Goal: Task Accomplishment & Management: Manage account settings

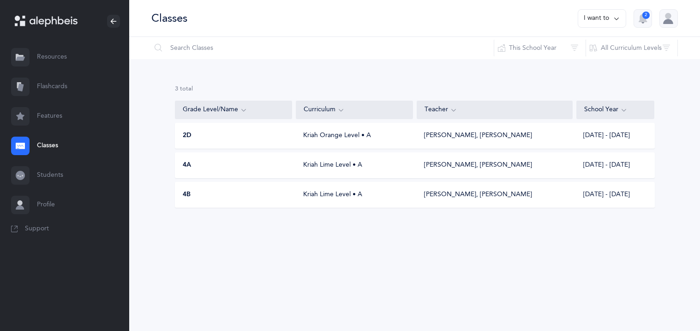
click at [672, 17] on div at bounding box center [668, 18] width 18 height 18
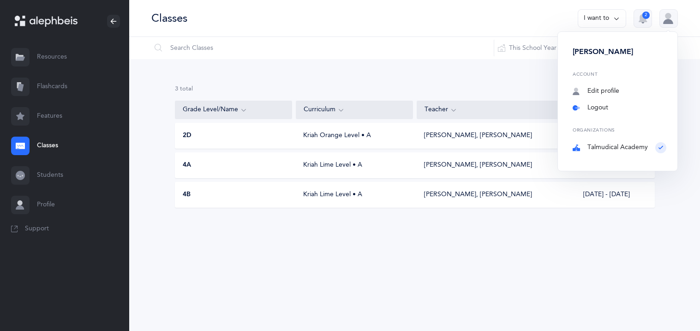
click at [605, 107] on link "Logout" at bounding box center [619, 107] width 94 height 9
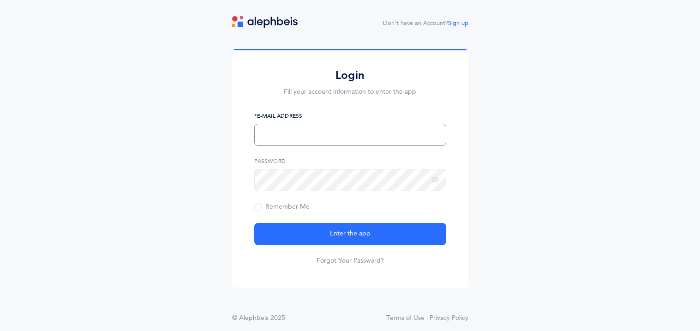
click at [376, 128] on input "text" at bounding box center [350, 135] width 192 height 22
type input "avivasaboo93@gmail.com"
click at [434, 177] on icon at bounding box center [434, 180] width 7 height 8
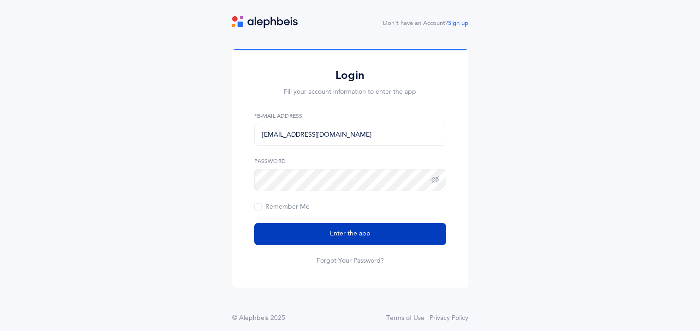
click at [371, 234] on button "Enter the app" at bounding box center [350, 234] width 192 height 22
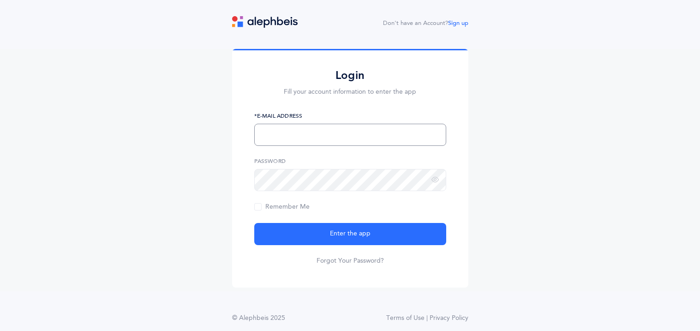
click at [359, 133] on input "text" at bounding box center [350, 135] width 192 height 22
type input "[EMAIL_ADDRESS][DOMAIN_NAME]"
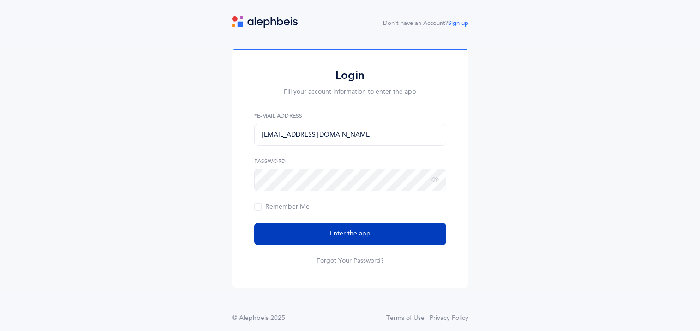
click at [326, 231] on button "Enter the app" at bounding box center [350, 234] width 192 height 22
